Goal: Task Accomplishment & Management: Manage account settings

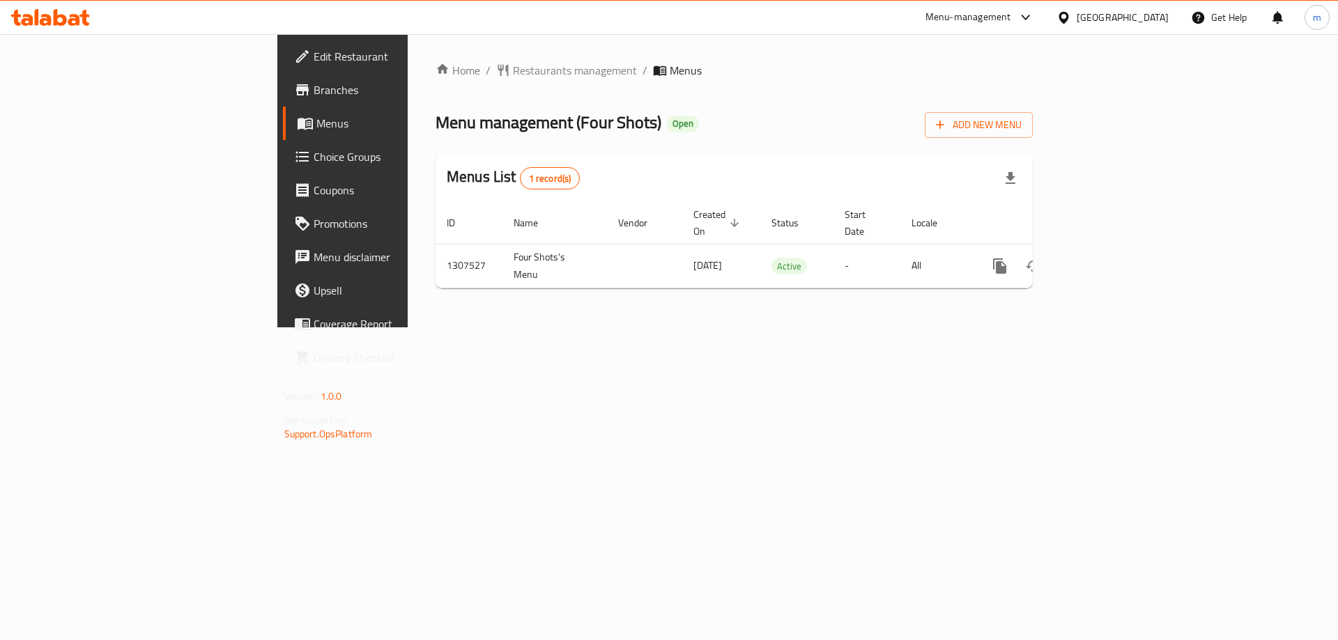
click at [283, 141] on link "Choice Groups" at bounding box center [392, 156] width 218 height 33
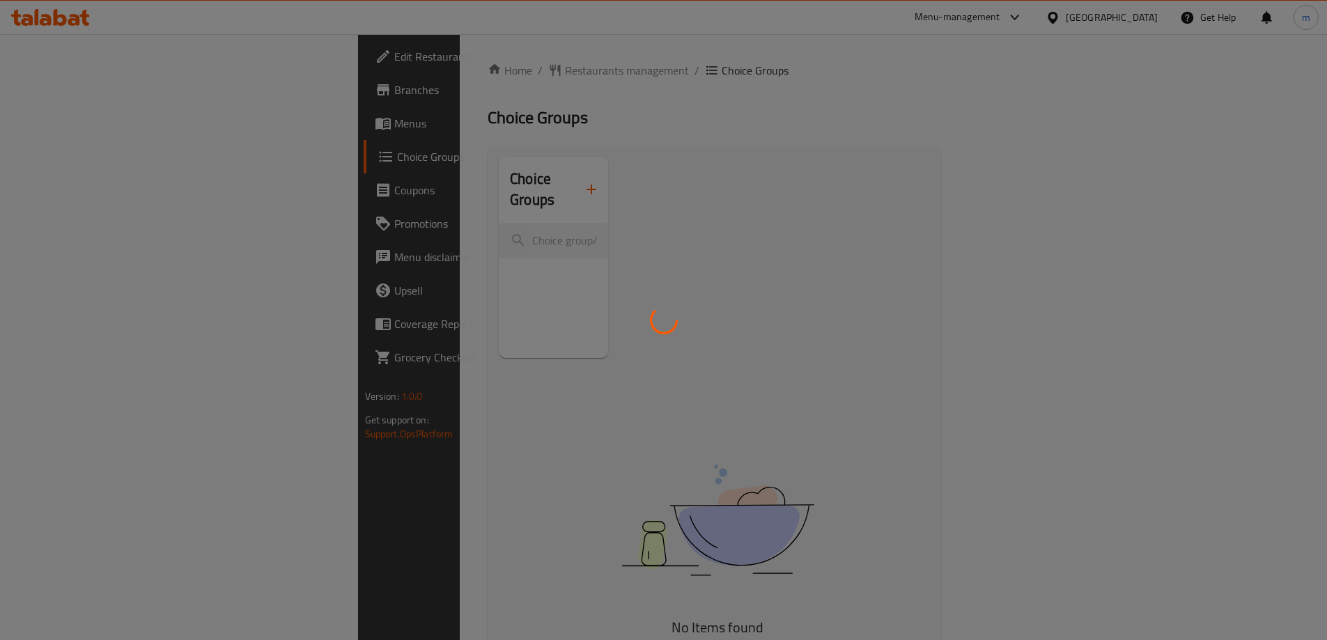
click at [128, 141] on div at bounding box center [663, 320] width 1327 height 640
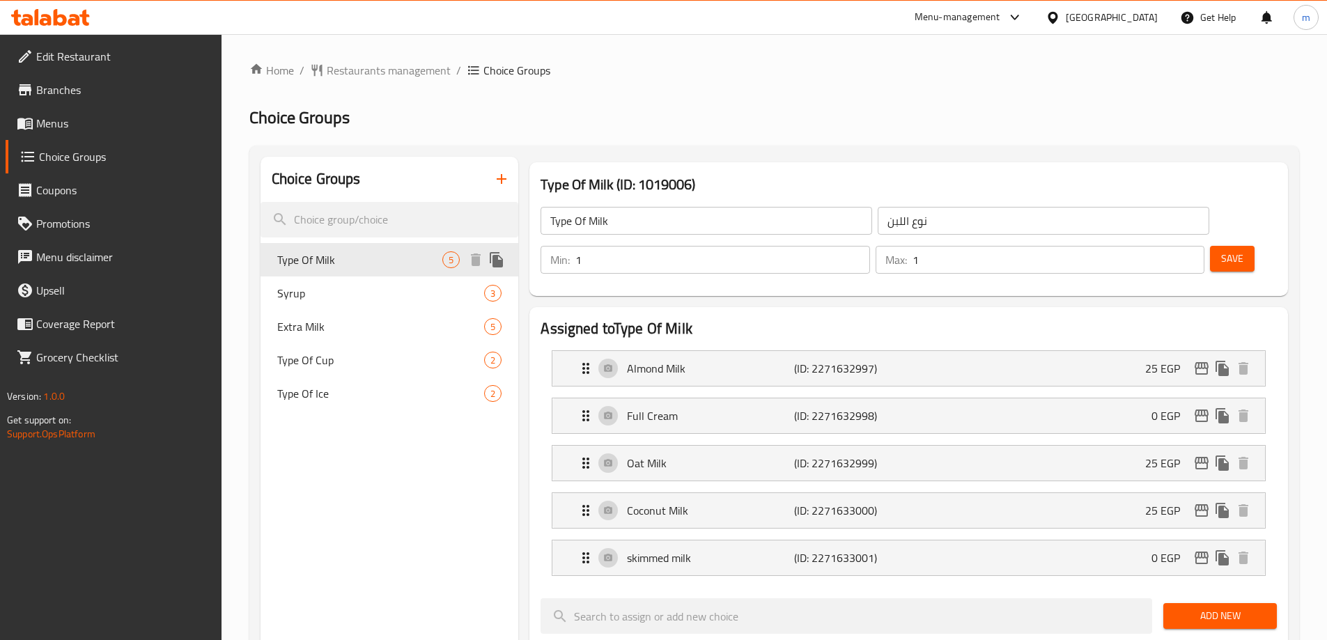
click at [372, 261] on span "Type Of Milk" at bounding box center [360, 260] width 166 height 17
click at [656, 136] on div "Home / Restaurants management / Choice Groups Choice Groups Choice Groups Type …" at bounding box center [774, 632] width 1050 height 1141
click at [381, 286] on span "Syrup" at bounding box center [360, 293] width 166 height 17
type input "Syrup"
type input "سيرب"
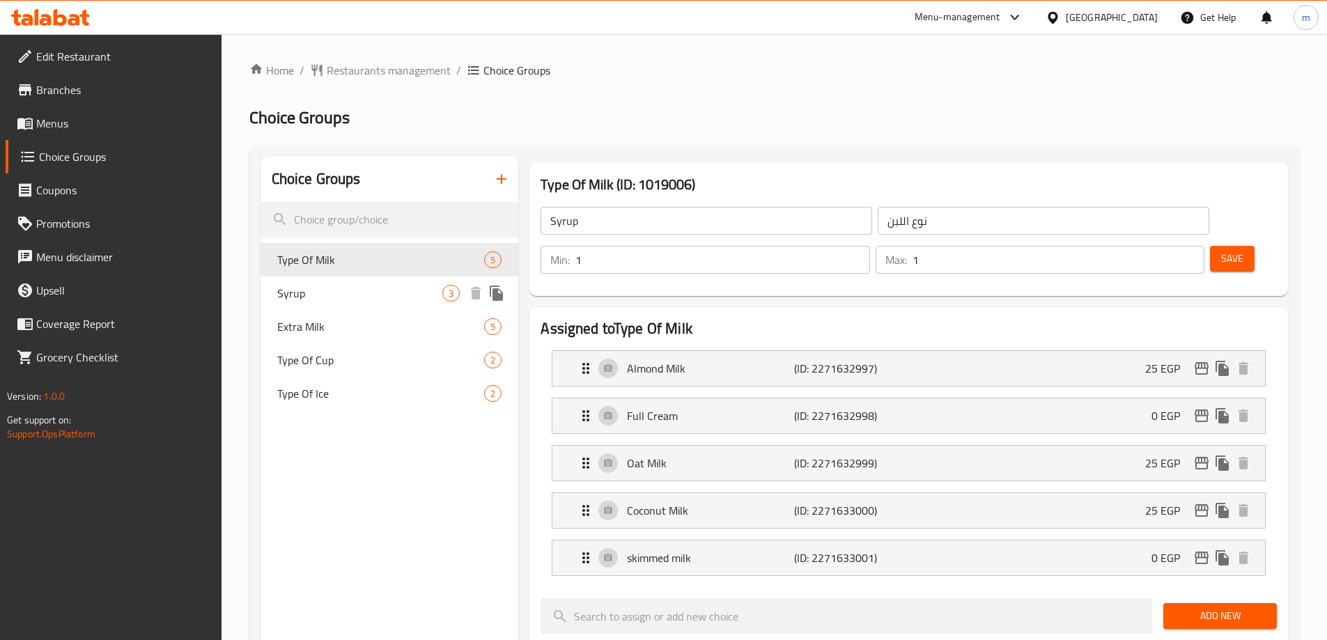
type input "0"
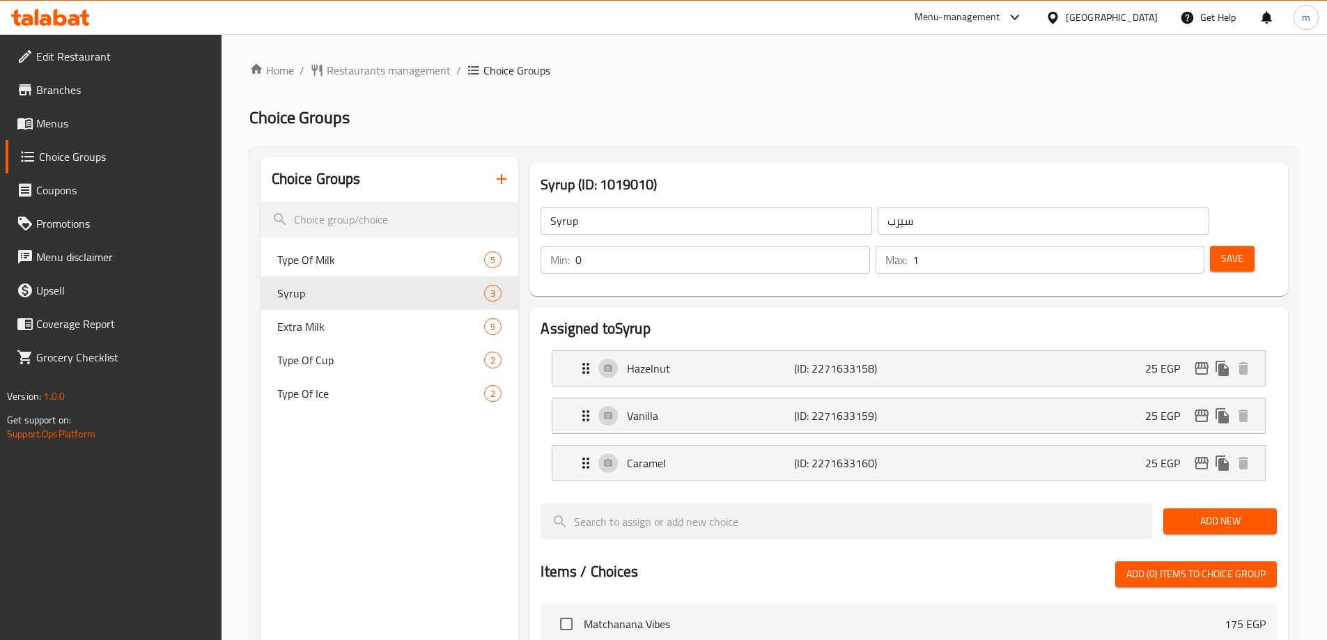
click at [693, 95] on div "Home / Restaurants management / Choice Groups Choice Groups Choice Groups Type …" at bounding box center [774, 585] width 1050 height 1046
click at [366, 68] on span "Restaurants management" at bounding box center [389, 70] width 124 height 17
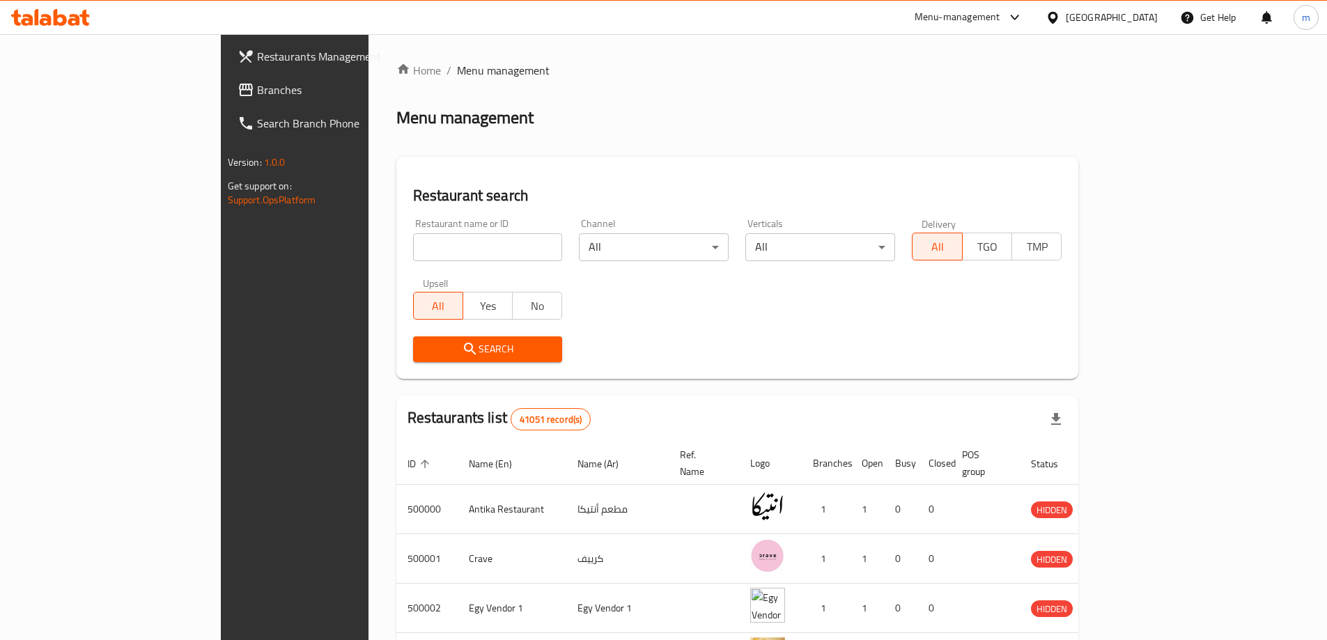
click at [221, 89] on div "Restaurants Management Branches Search Branch Phone Version: 1.0.0 Get support …" at bounding box center [664, 533] width 886 height 999
click at [257, 89] on span "Branches" at bounding box center [344, 90] width 174 height 17
